Goal: Task Accomplishment & Management: Use online tool/utility

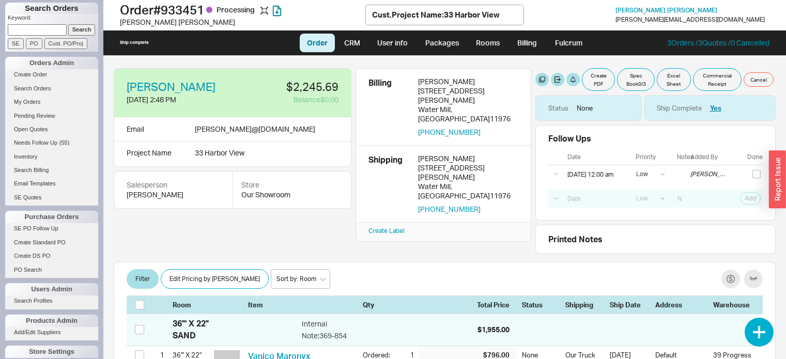
select select "LOW"
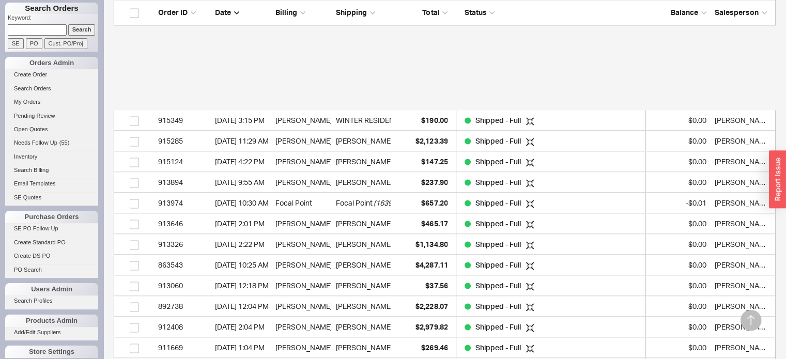
scroll to position [1707, 0]
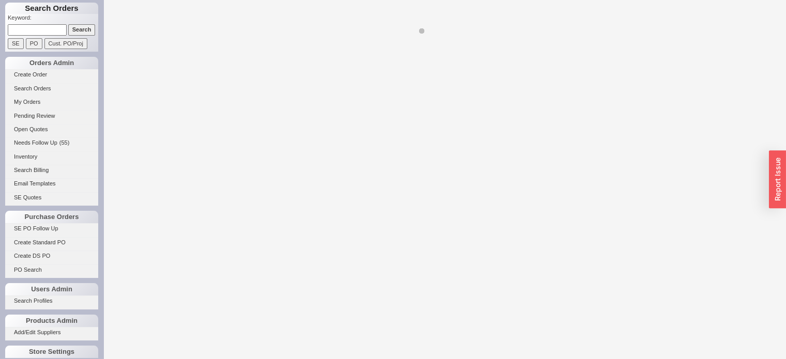
select select "LOW"
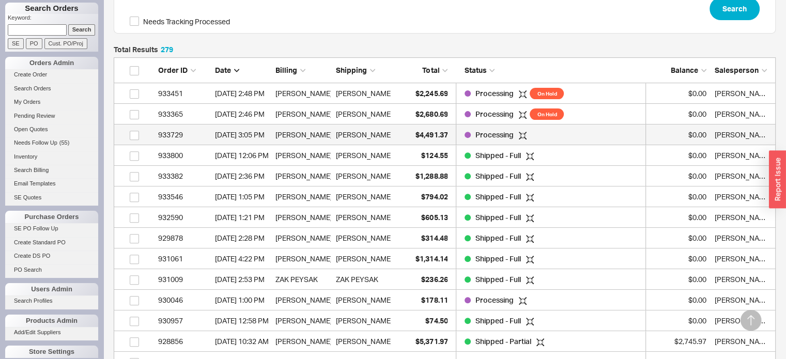
scroll to position [5785, 654]
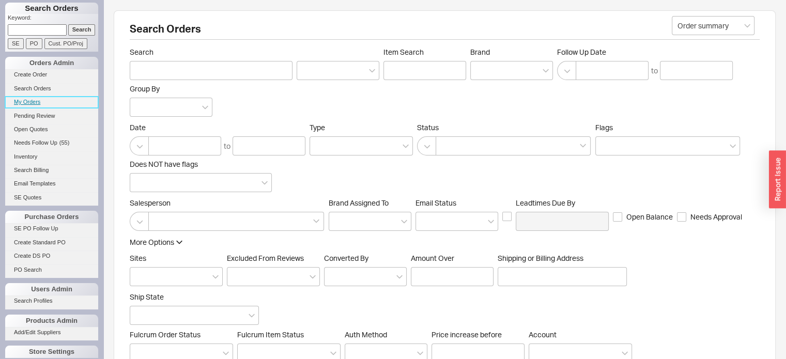
click at [27, 101] on link "My Orders" at bounding box center [51, 102] width 93 height 11
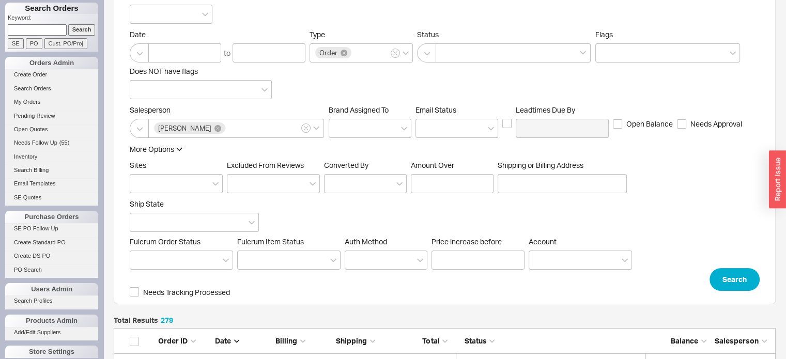
scroll to position [207, 0]
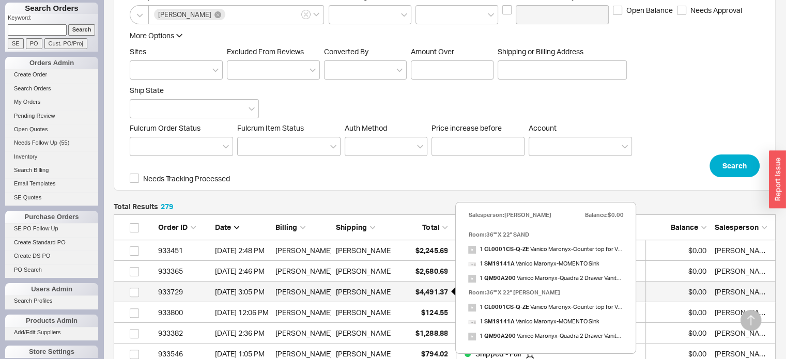
click at [438, 293] on span "$4,491.37" at bounding box center [431, 291] width 32 height 9
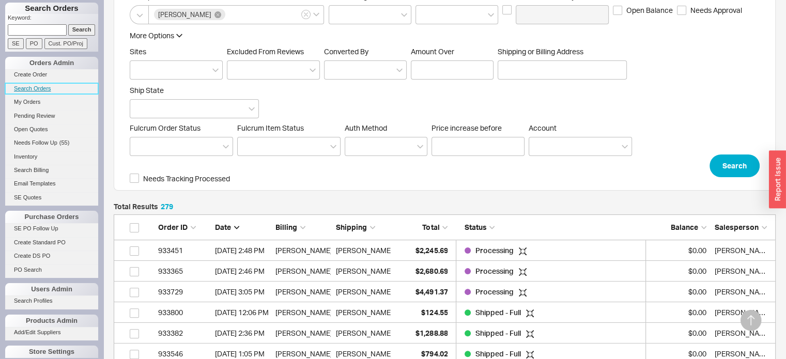
click at [43, 85] on link "Search Orders" at bounding box center [51, 88] width 93 height 11
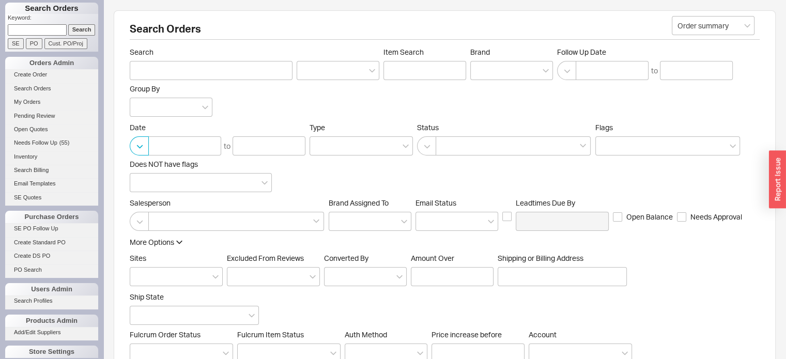
click at [141, 147] on button "button" at bounding box center [139, 145] width 19 height 19
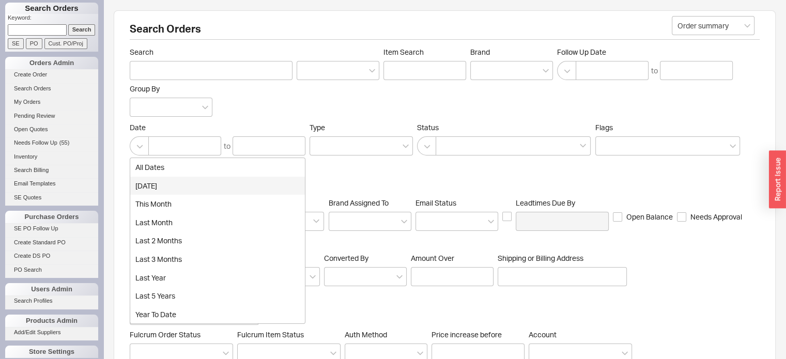
click at [149, 188] on div "today" at bounding box center [217, 186] width 175 height 19
type input "08/21/2025"
type input "08/22/2025"
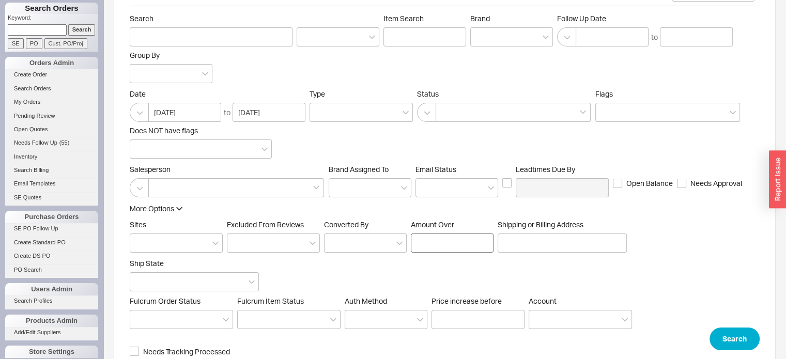
scroll to position [50, 0]
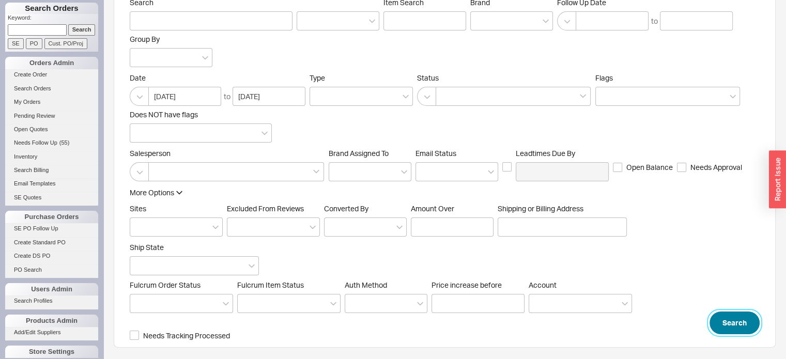
click at [726, 318] on button "Search" at bounding box center [735, 323] width 50 height 23
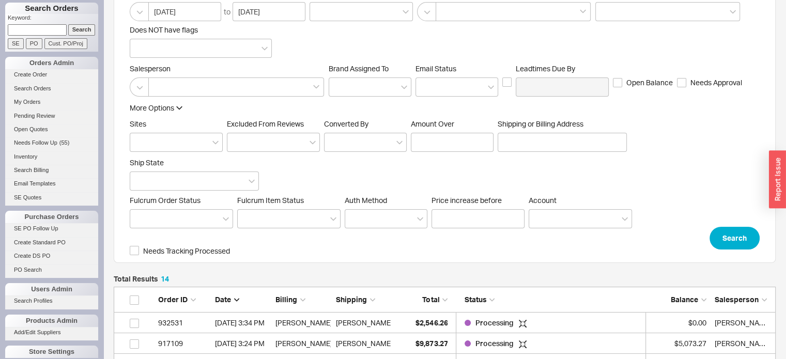
scroll to position [83, 0]
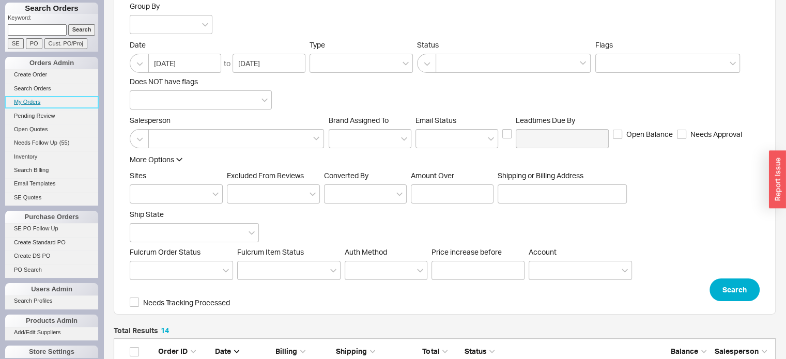
click at [35, 99] on link "My Orders" at bounding box center [51, 102] width 93 height 11
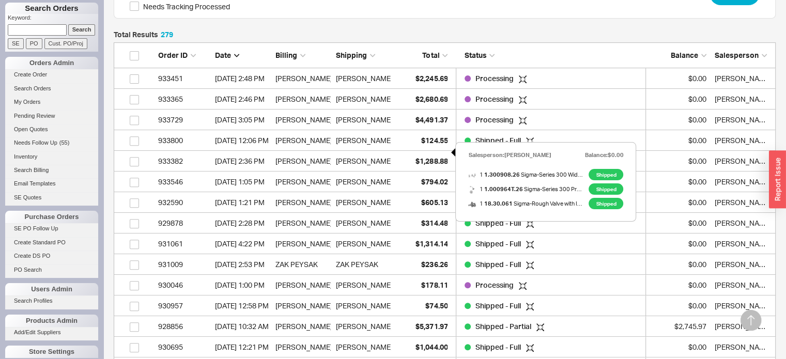
scroll to position [364, 0]
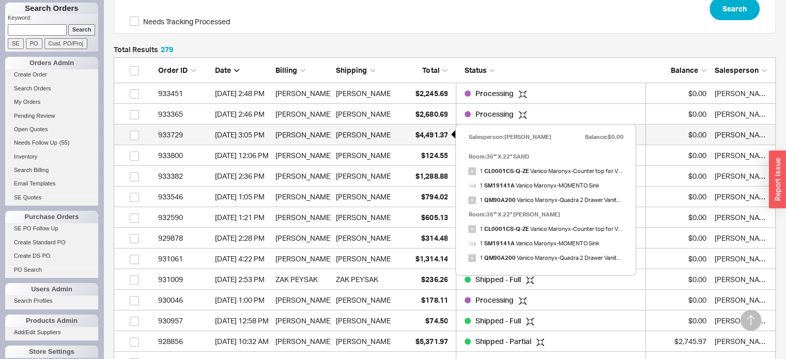
click at [418, 132] on span "$4,491.37" at bounding box center [431, 134] width 32 height 9
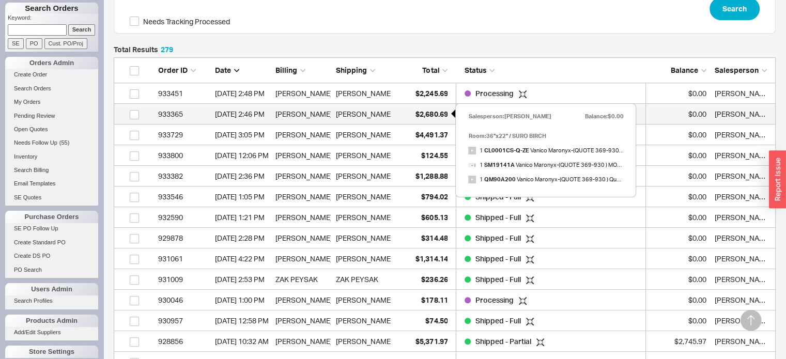
click at [438, 113] on span "$2,680.69" at bounding box center [431, 114] width 32 height 9
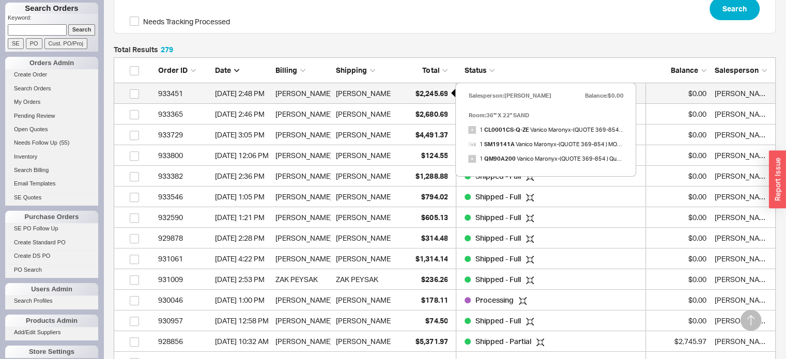
click at [420, 91] on span "$2,245.69" at bounding box center [431, 93] width 32 height 9
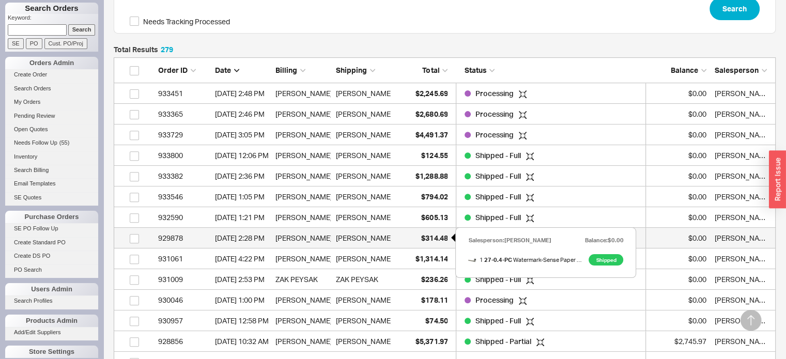
click at [432, 237] on span "$314.48" at bounding box center [434, 238] width 26 height 9
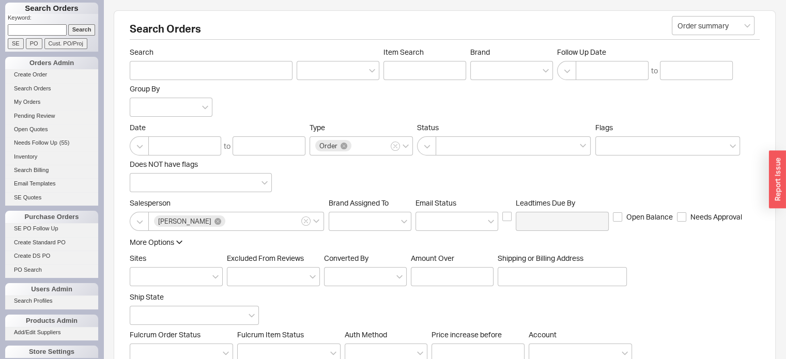
scroll to position [0, 0]
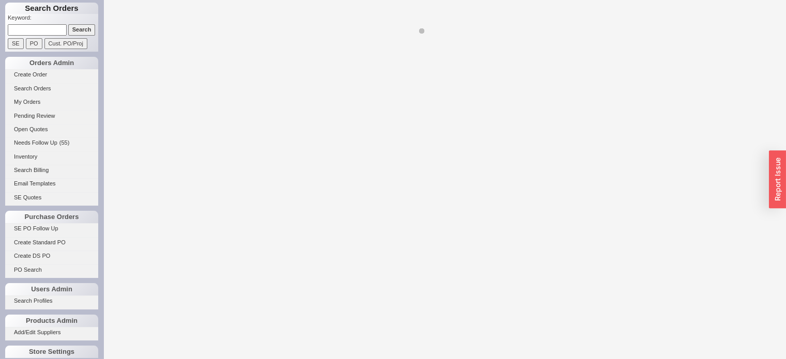
select select "LOW"
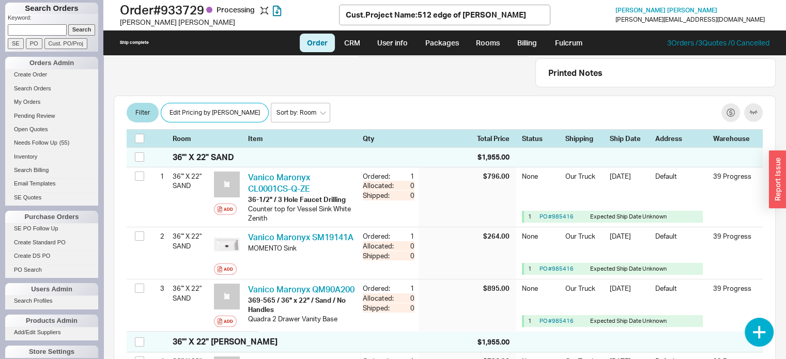
scroll to position [155, 0]
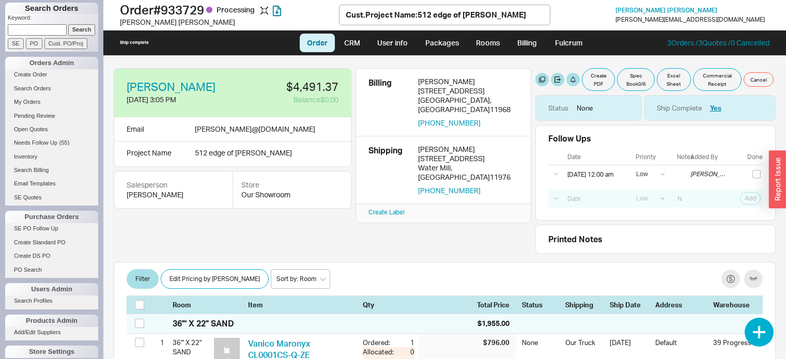
select select "LOW"
click at [600, 72] on button "Create PDF" at bounding box center [598, 79] width 33 height 23
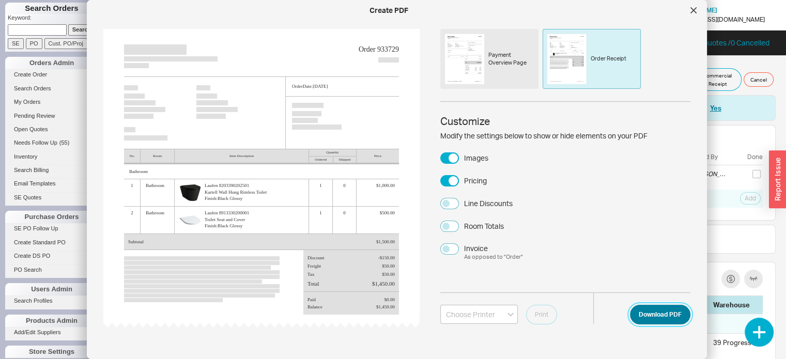
click at [659, 312] on button "Download PDF" at bounding box center [660, 315] width 60 height 20
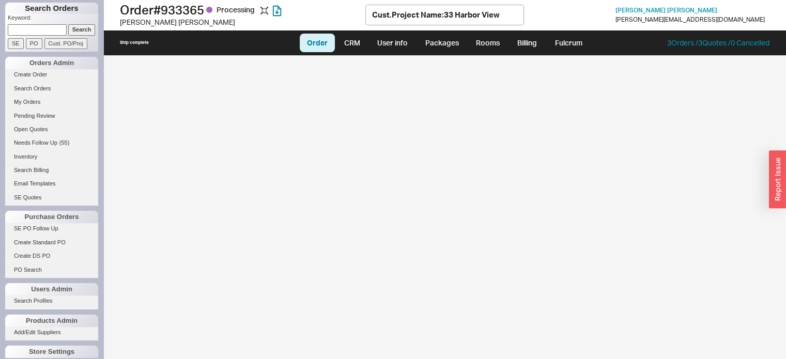
select select "LOW"
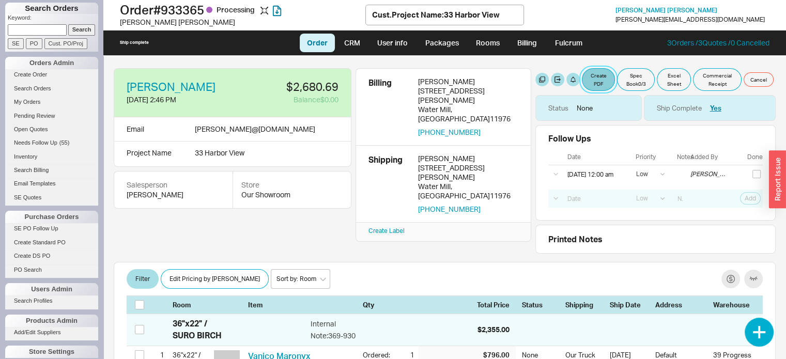
click at [602, 76] on button "Create PDF" at bounding box center [598, 79] width 33 height 23
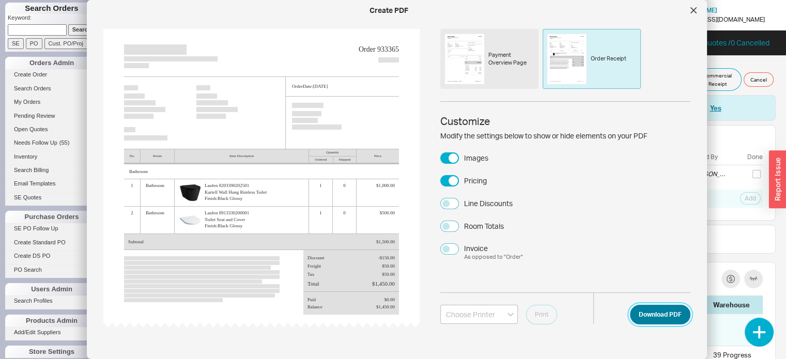
click at [651, 307] on button "Download PDF" at bounding box center [660, 315] width 60 height 20
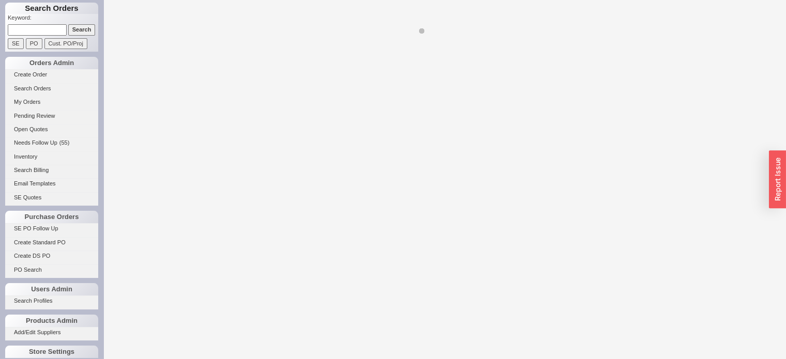
select select "LOW"
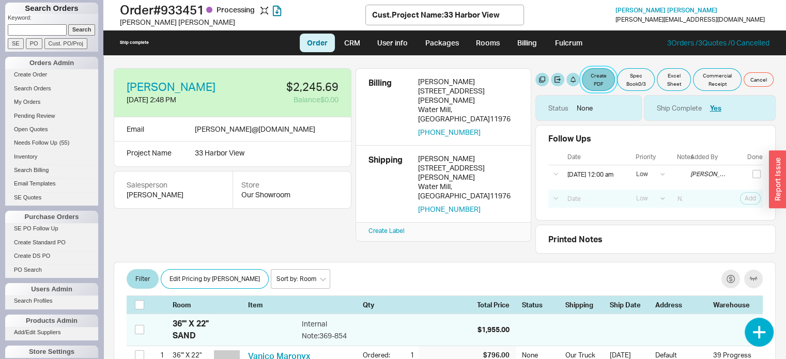
click at [594, 74] on button "Create PDF" at bounding box center [598, 79] width 33 height 23
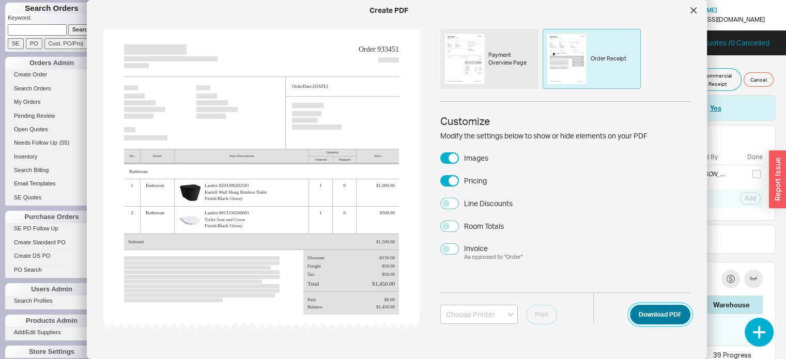
click at [658, 310] on button "Download PDF" at bounding box center [660, 315] width 60 height 20
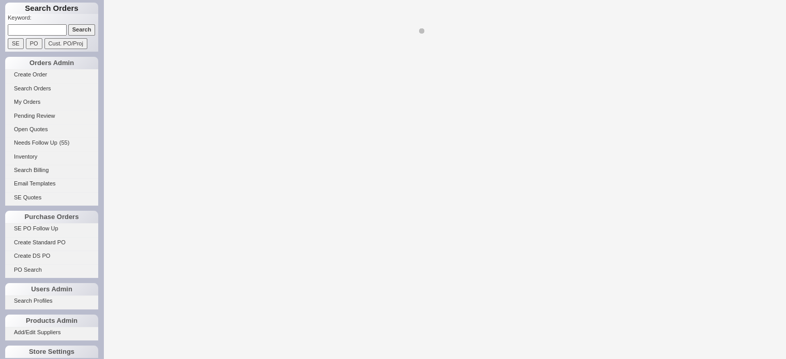
select select "LOW"
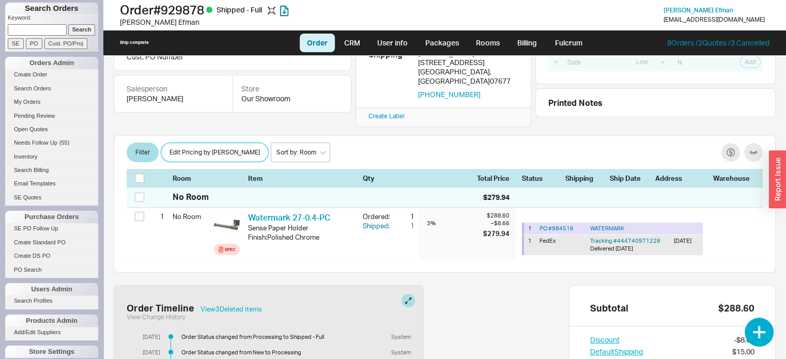
scroll to position [103, 0]
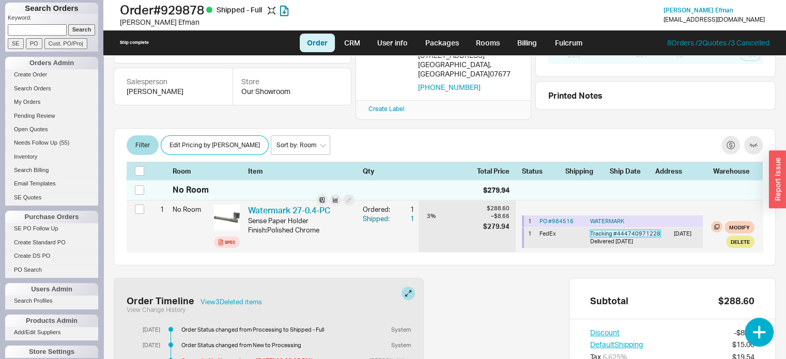
click at [622, 230] on link "Tracking # 444740971228" at bounding box center [625, 233] width 70 height 7
